Goal: Communication & Community: Answer question/provide support

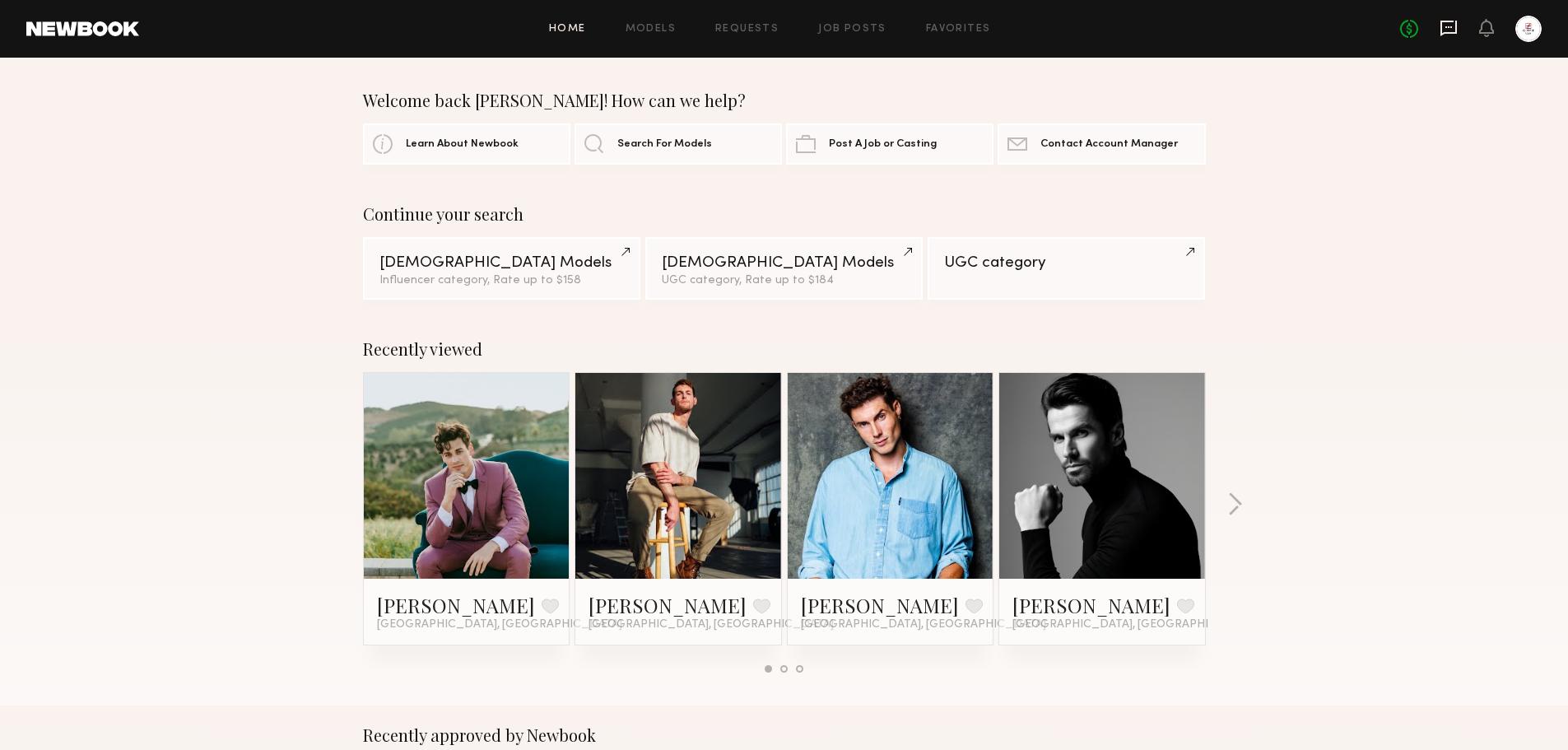
click at [1448, 29] on icon at bounding box center [1448, 28] width 18 height 18
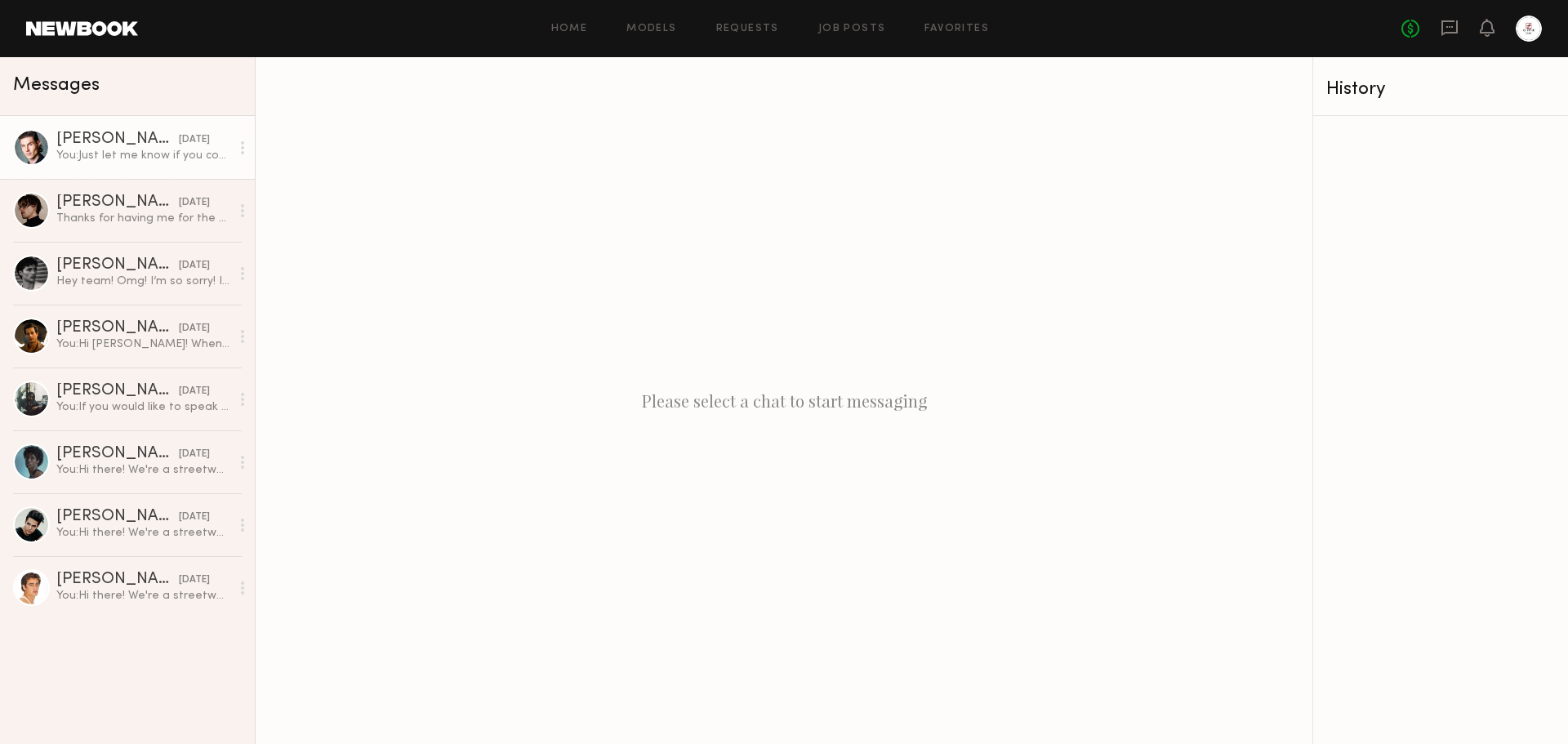
click at [161, 161] on div "You: Just let me know if you could make it around 3-4pm [DATE]" at bounding box center [143, 156] width 174 height 16
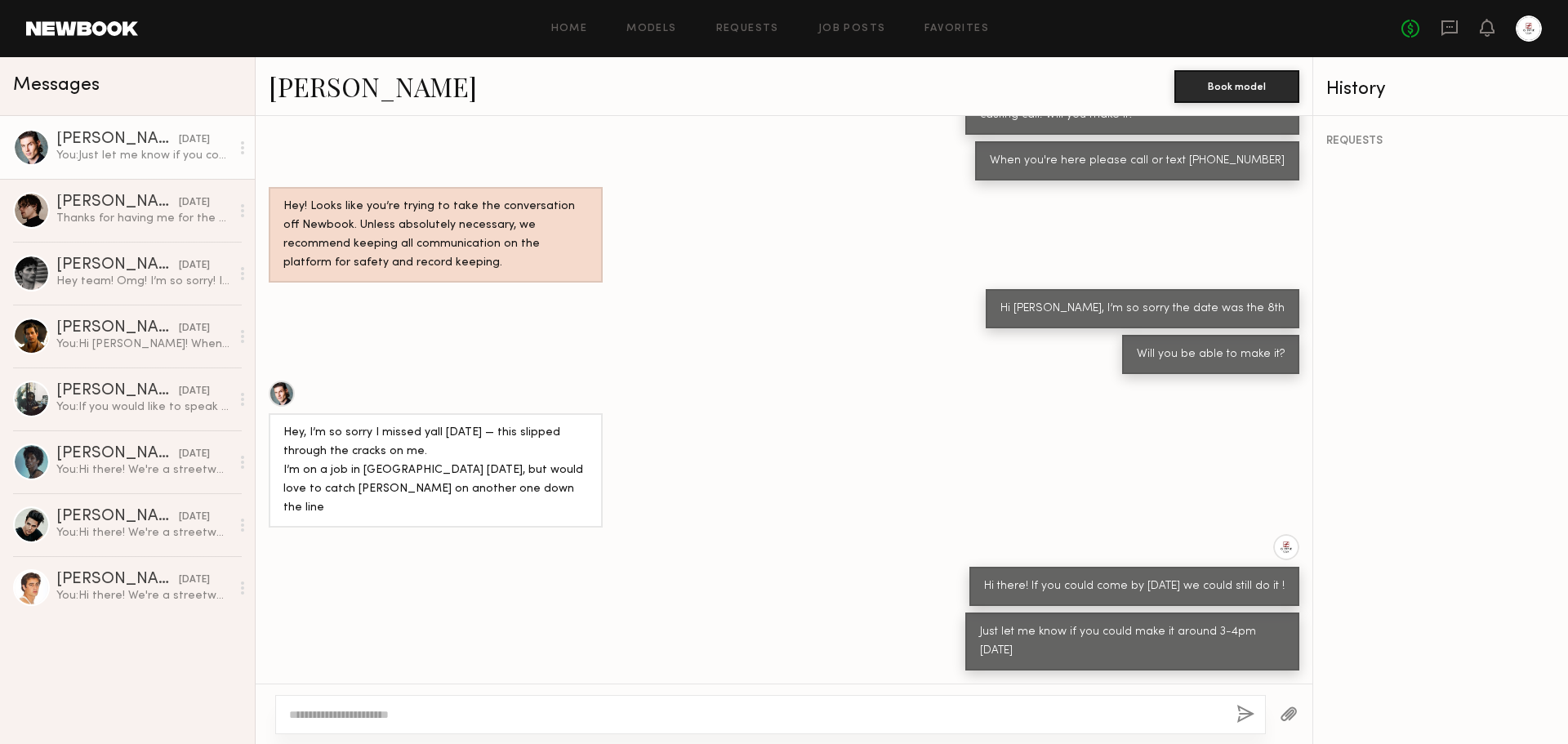
scroll to position [755, 0]
click at [164, 213] on div "Thanks for having me for the meeting and it was a pleasure meeting you! As disc…" at bounding box center [143, 219] width 174 height 16
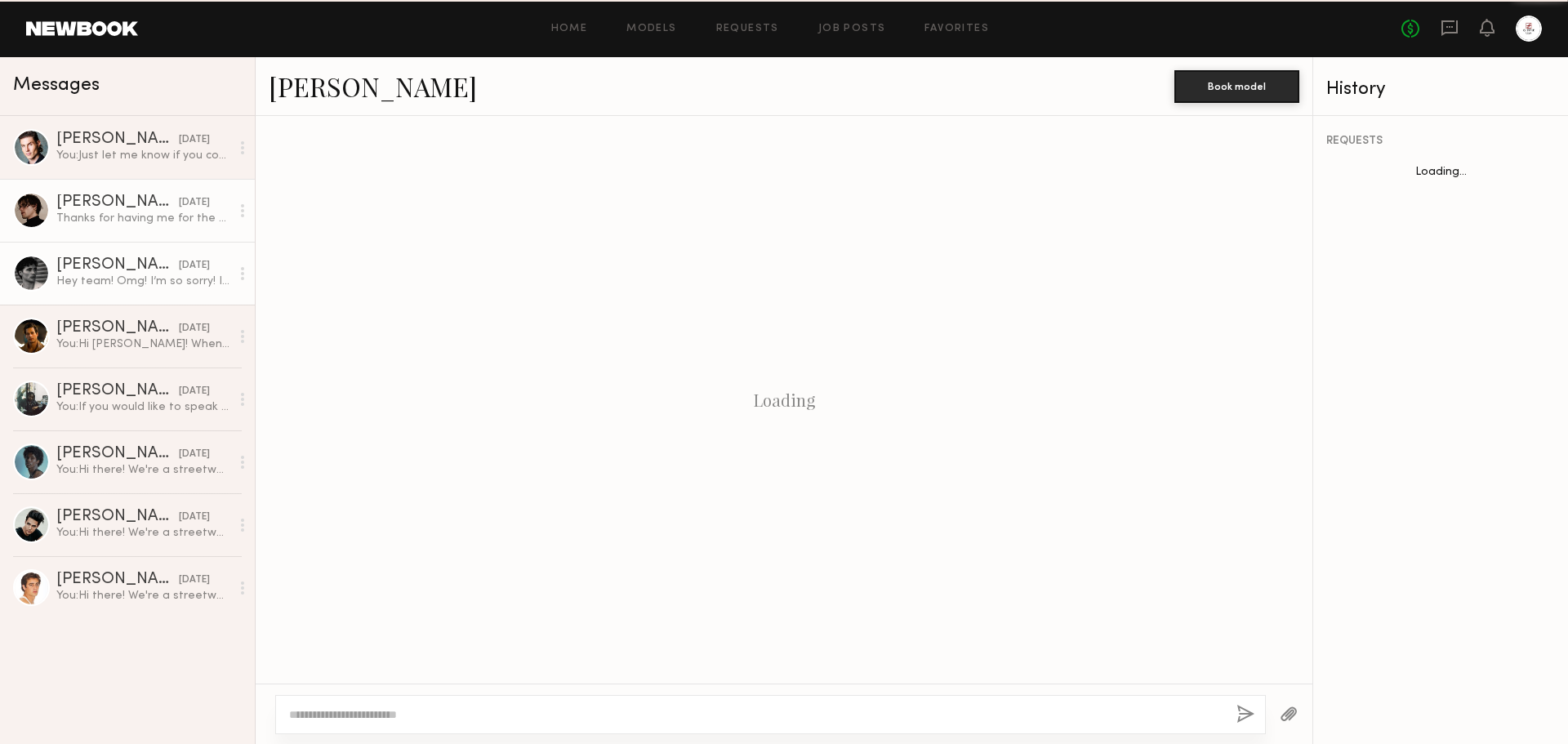
scroll to position [1440, 0]
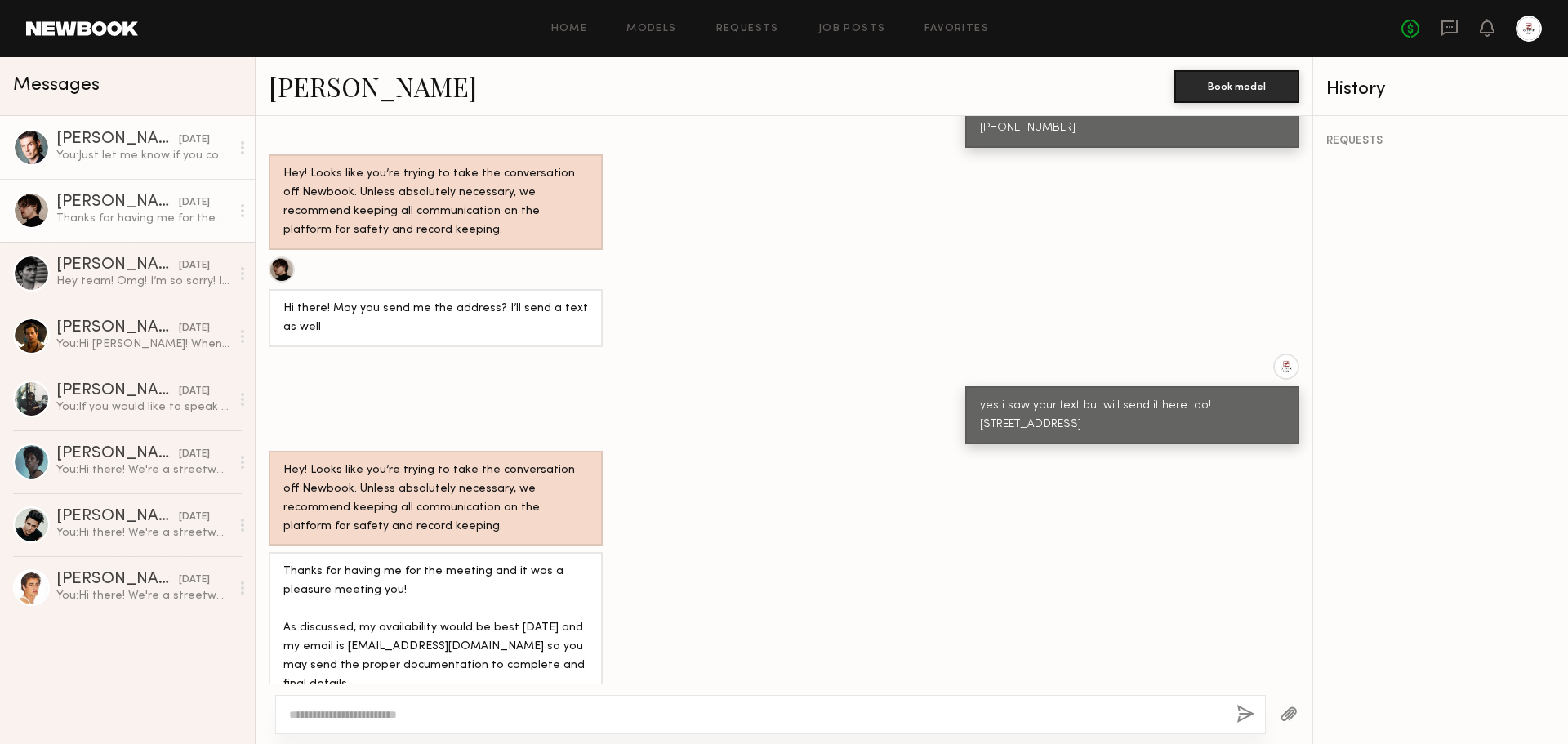
click at [151, 163] on div "You: Just let me know if you could make it around 3-4pm [DATE]" at bounding box center [143, 156] width 174 height 16
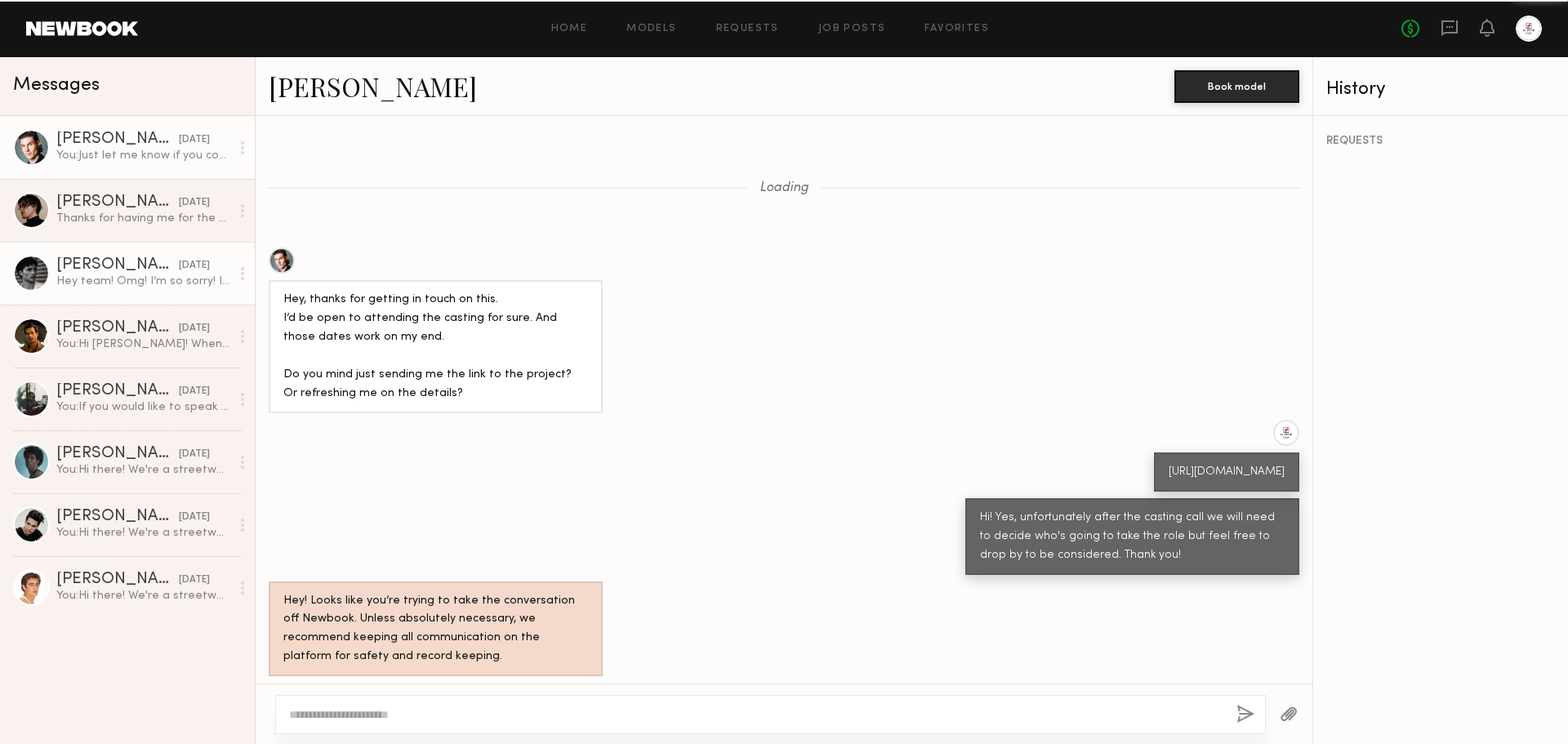
scroll to position [755, 0]
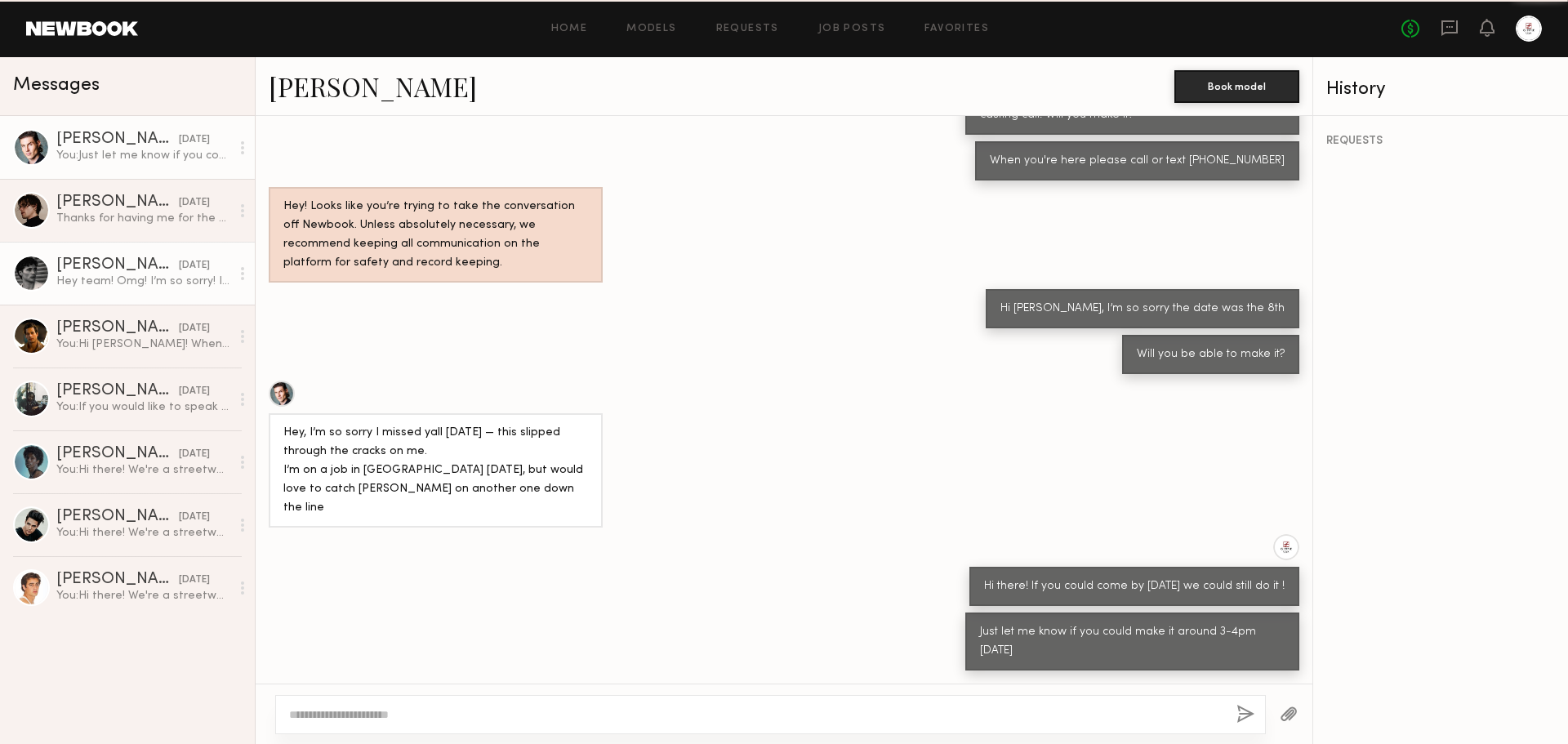
click at [167, 289] on div "Hey team! Omg! I’m so sorry! I hands set this morning and just now wrapping up.…" at bounding box center [143, 282] width 174 height 16
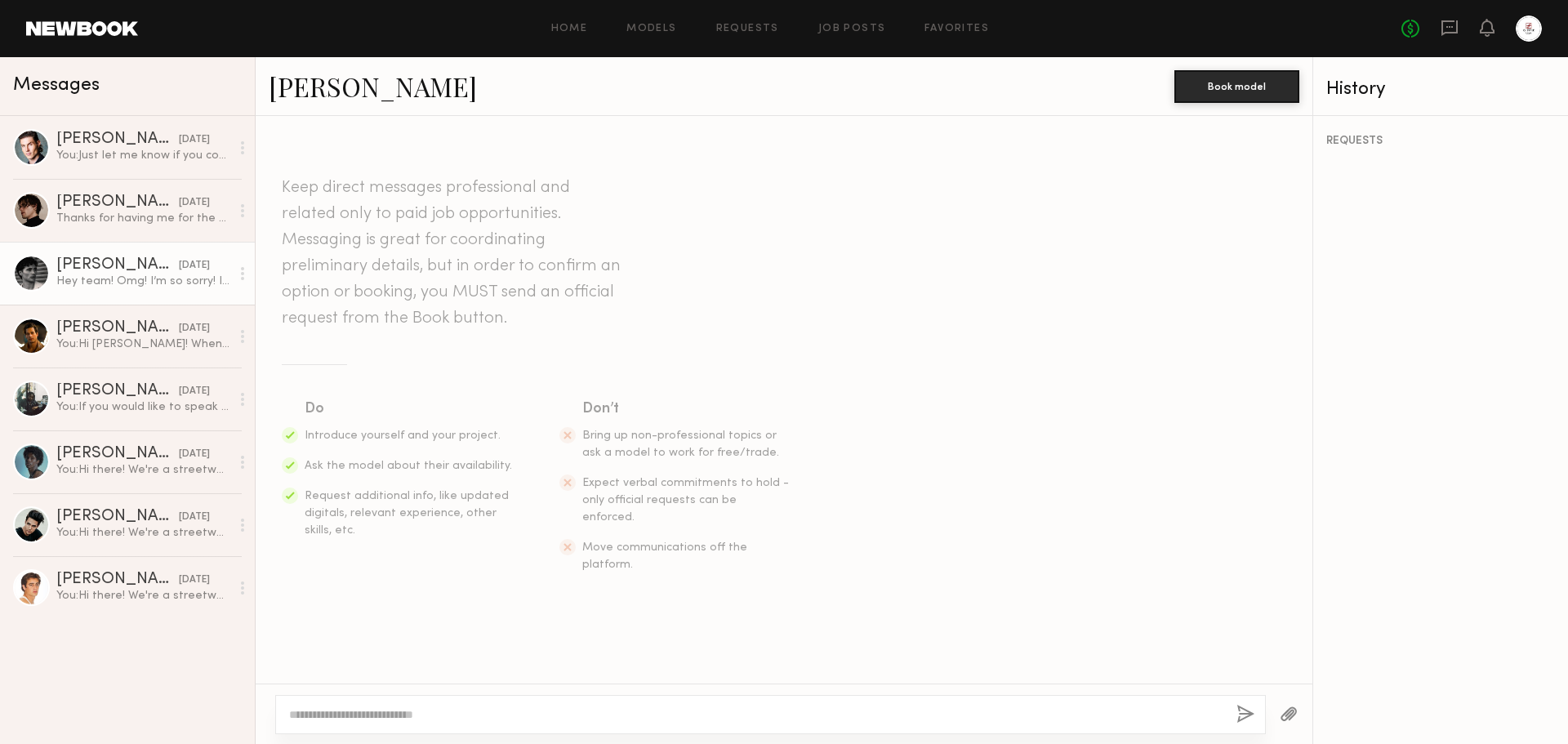
scroll to position [1275, 0]
